Goal: Task Accomplishment & Management: Manage account settings

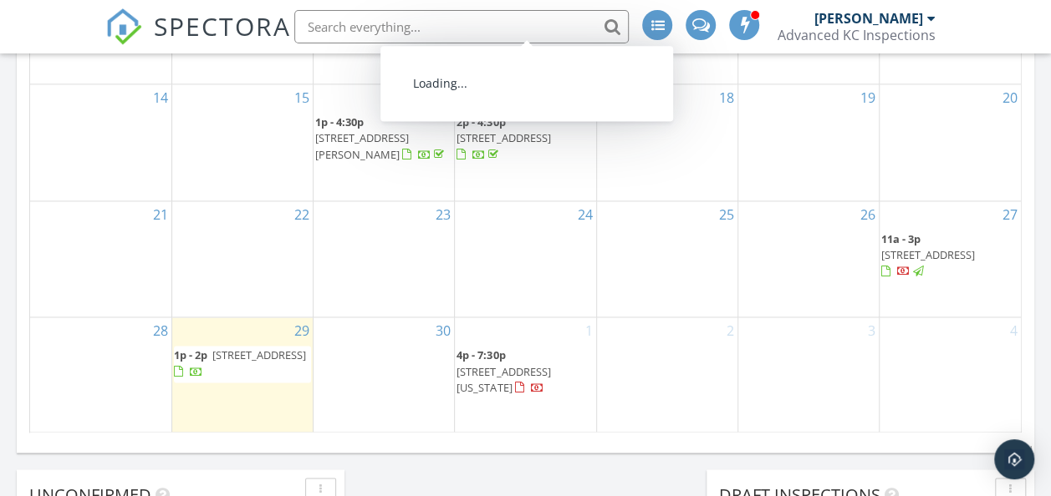
scroll to position [1170, 0]
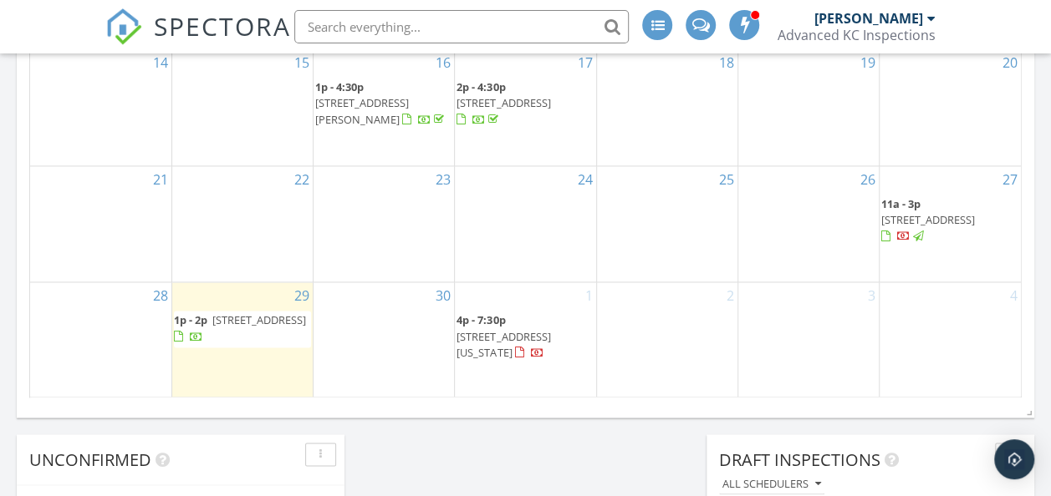
click at [942, 212] on span "14004 Linden St, Overland Park 66224" at bounding box center [928, 219] width 94 height 15
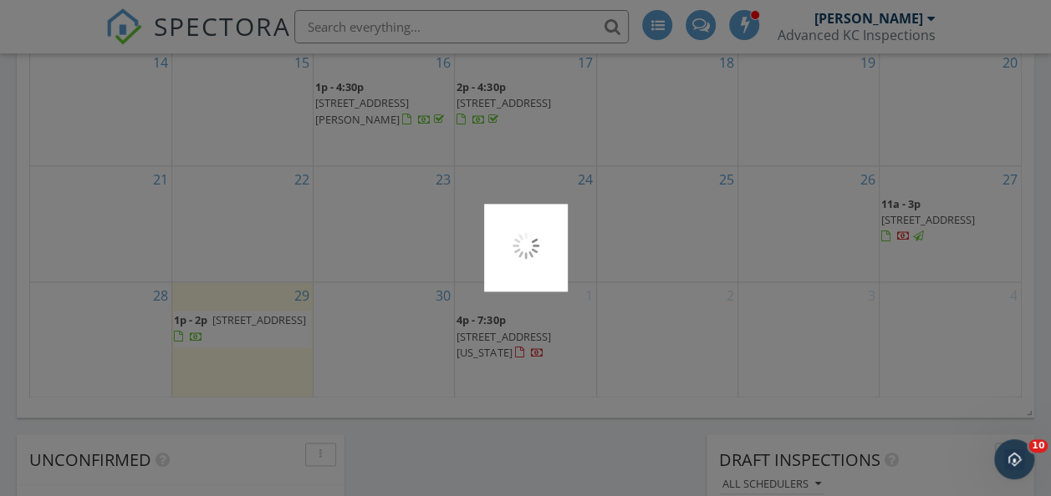
scroll to position [0, 0]
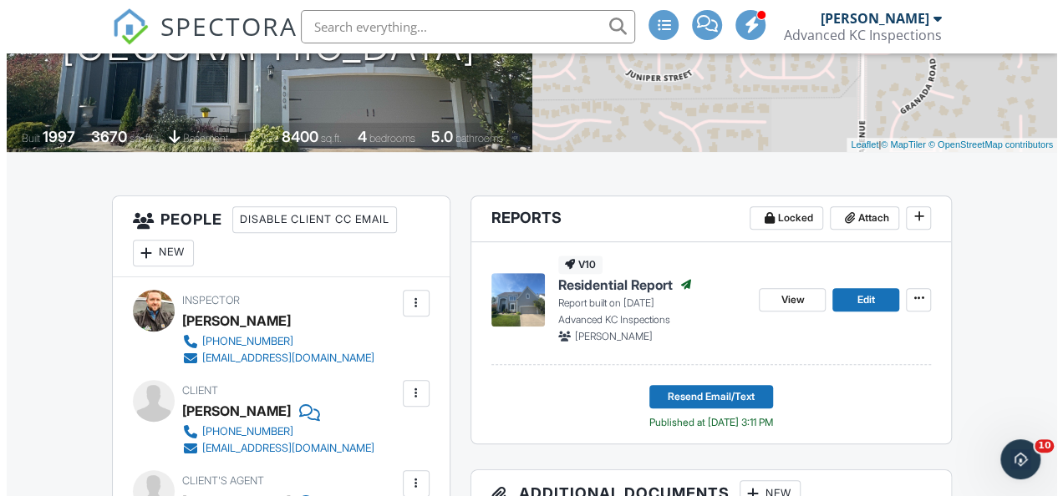
scroll to position [334, 0]
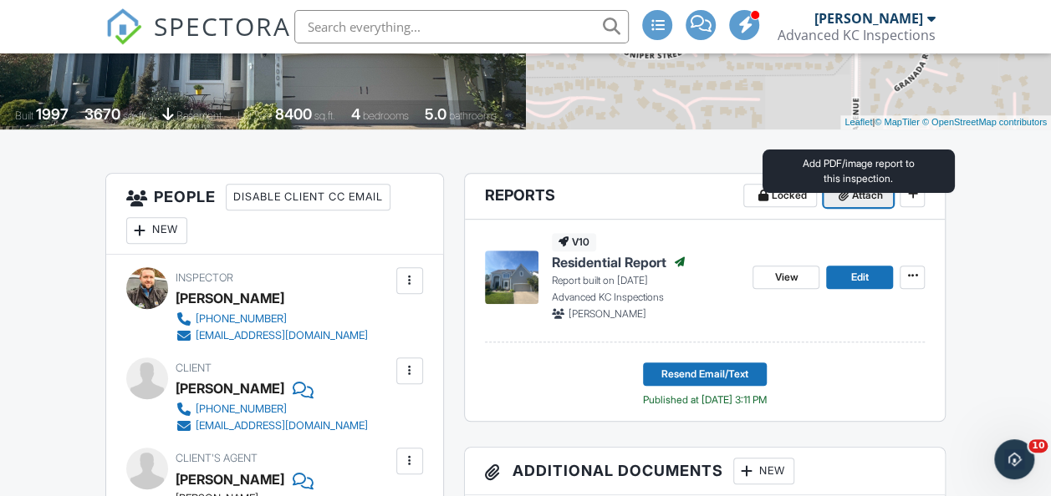
click at [845, 201] on icon at bounding box center [842, 196] width 10 height 12
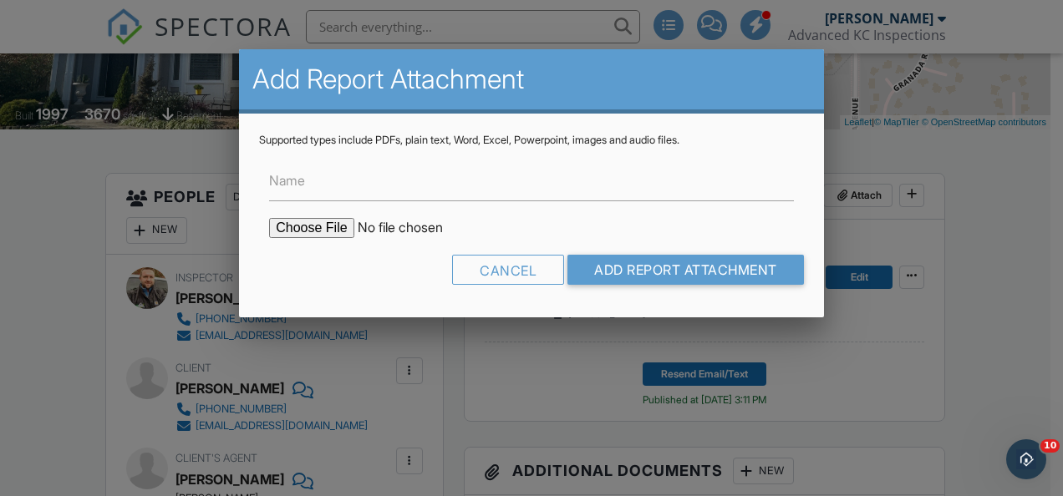
click at [328, 228] on input "file" at bounding box center [411, 228] width 284 height 20
type input "C:\fakepath\Termite Report [STREET_ADDRESS]..pdf"
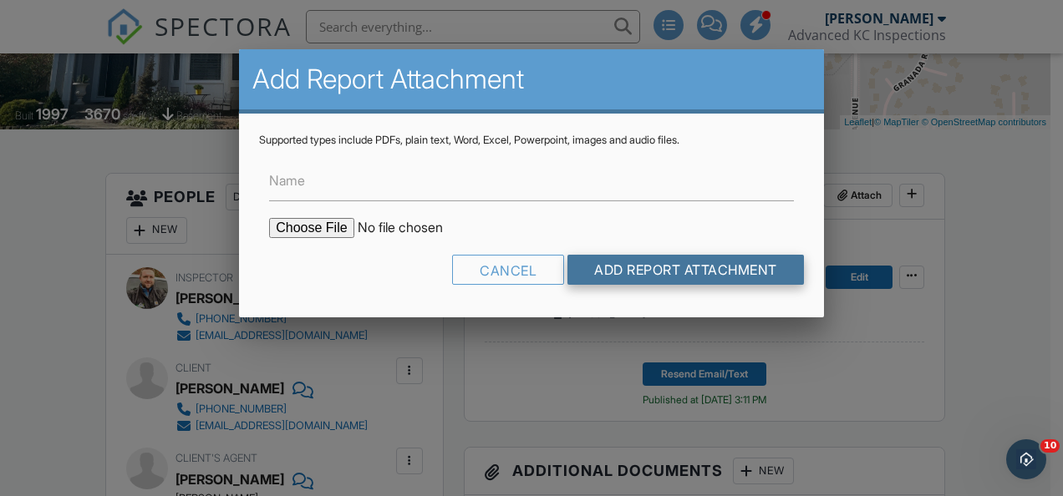
click at [648, 274] on input "Add Report Attachment" at bounding box center [685, 270] width 237 height 30
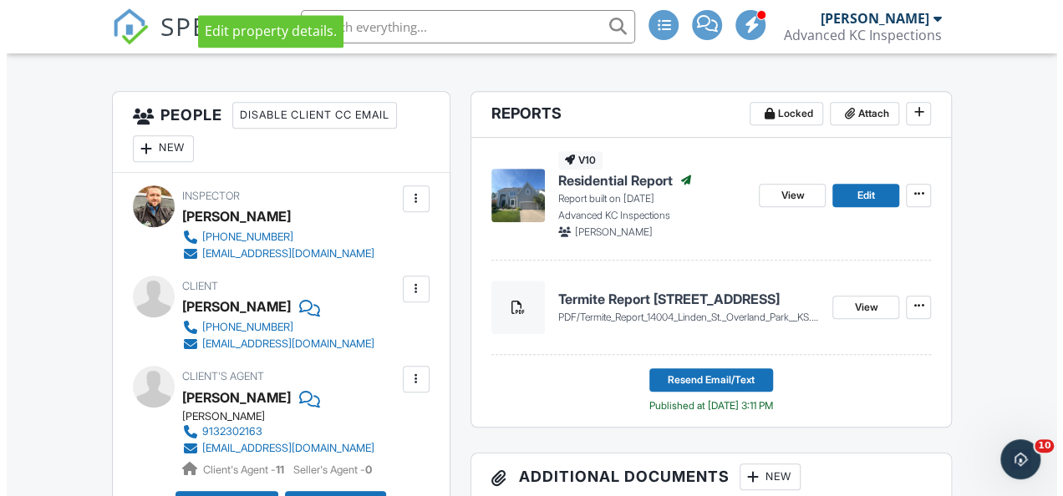
scroll to position [418, 0]
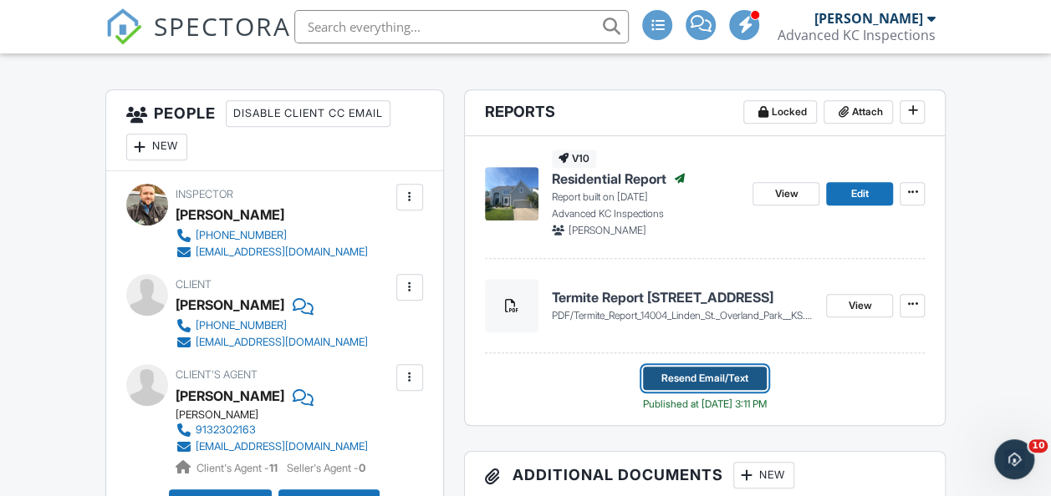
click at [766, 390] on button "Resend Email/Text" at bounding box center [705, 378] width 124 height 23
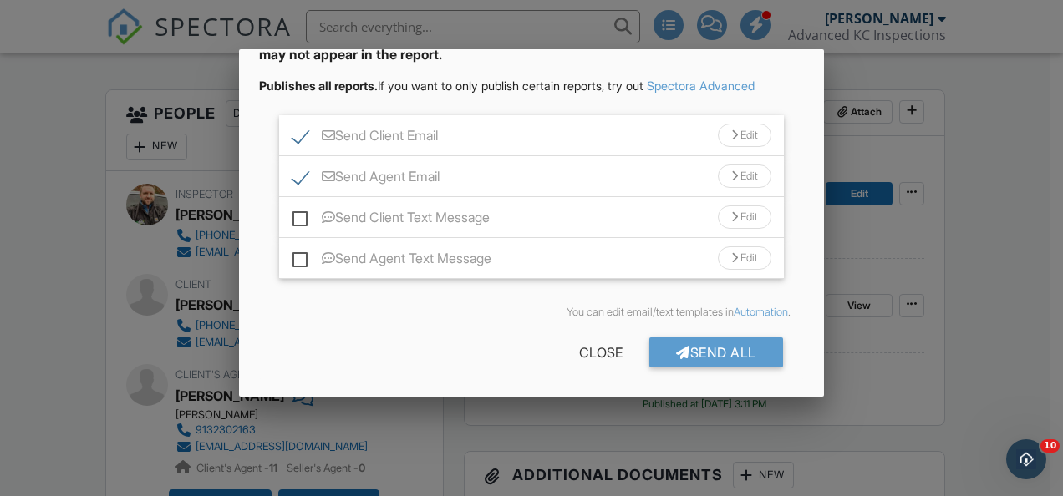
scroll to position [127, 0]
click at [764, 353] on div "Send All" at bounding box center [716, 352] width 134 height 30
